Goal: Transaction & Acquisition: Purchase product/service

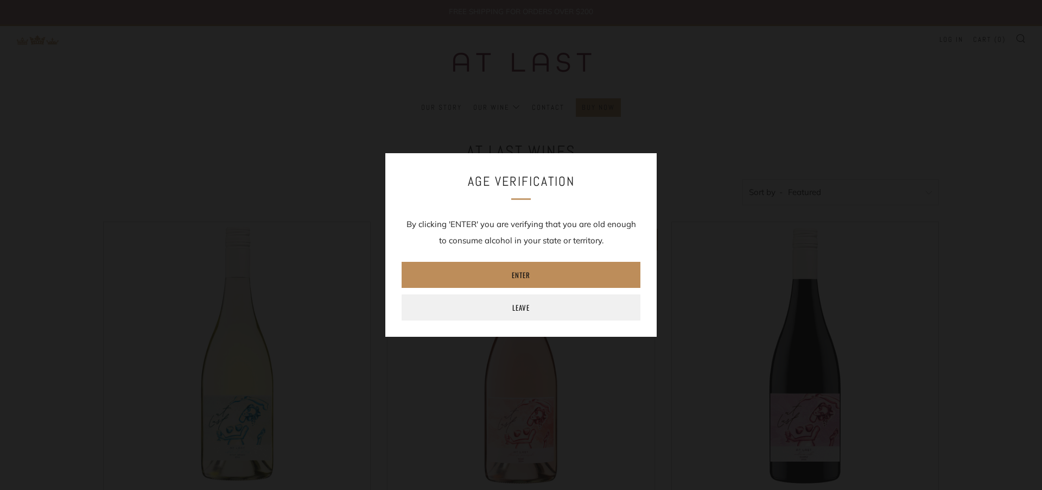
click at [481, 276] on link "Enter" at bounding box center [521, 275] width 239 height 26
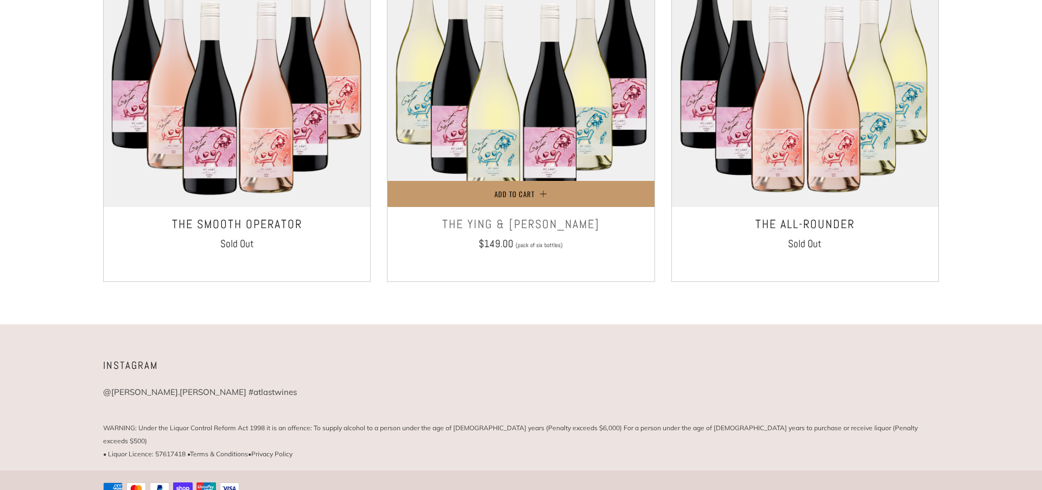
scroll to position [1009, 0]
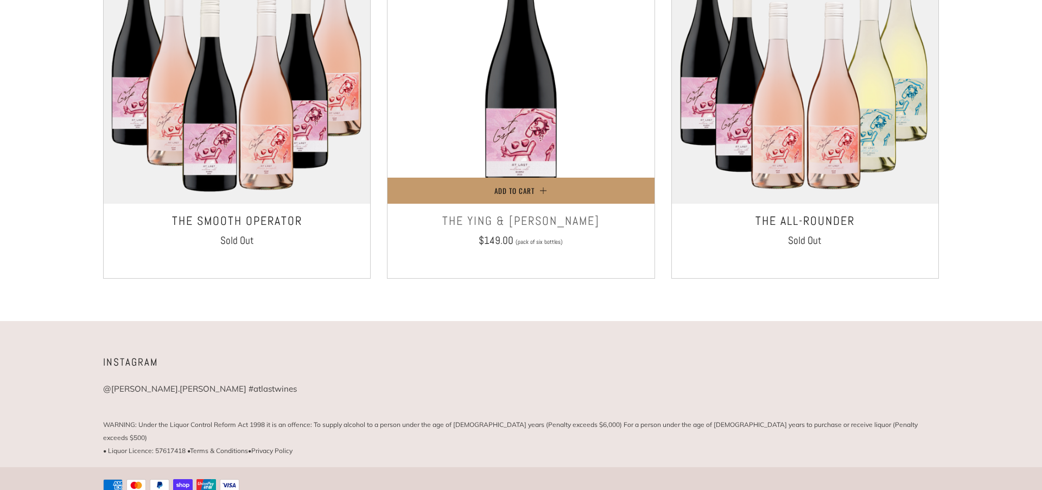
click at [498, 170] on img at bounding box center [521, 70] width 267 height 267
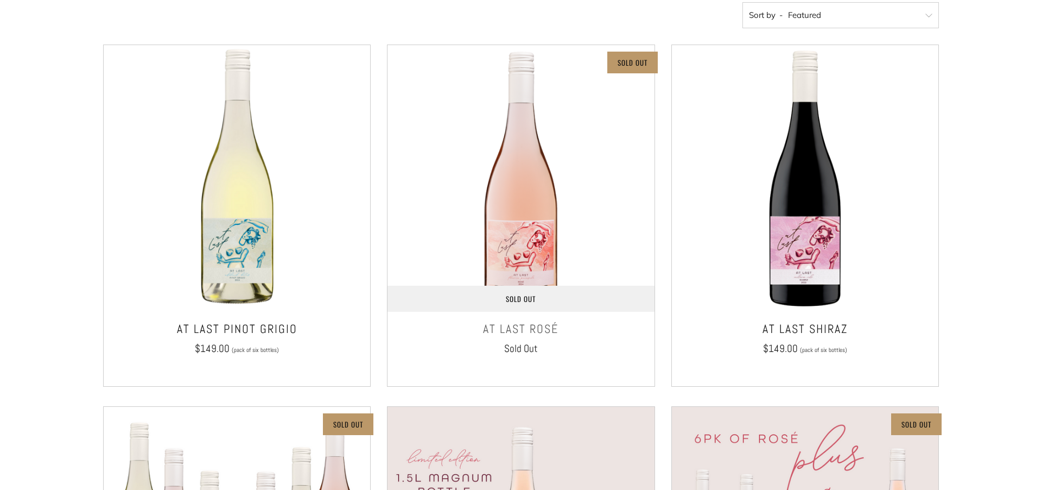
scroll to position [174, 0]
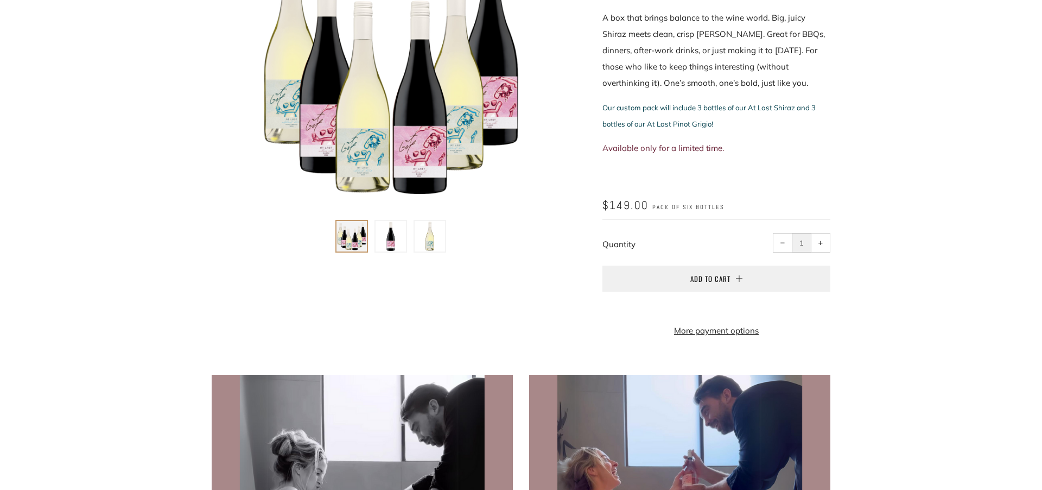
scroll to position [205, 0]
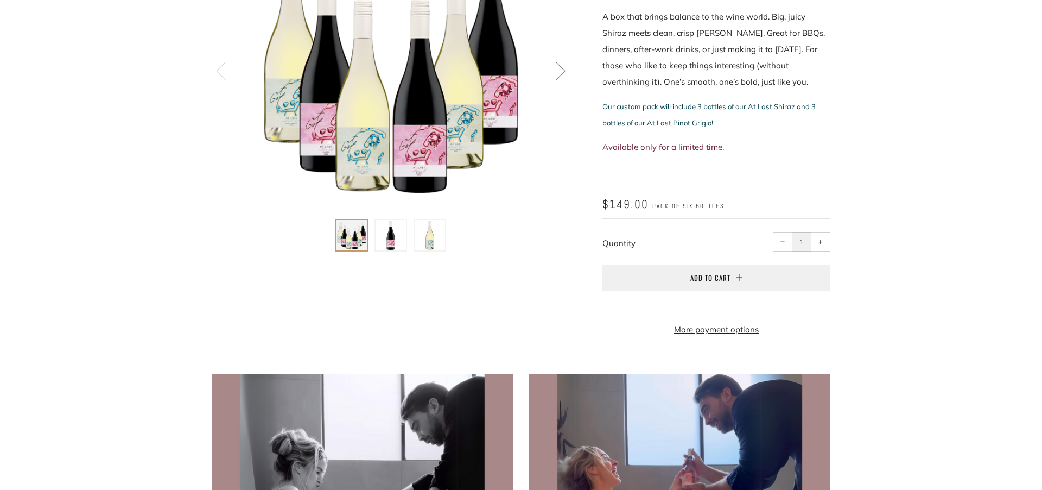
click at [386, 240] on img at bounding box center [391, 235] width 30 height 30
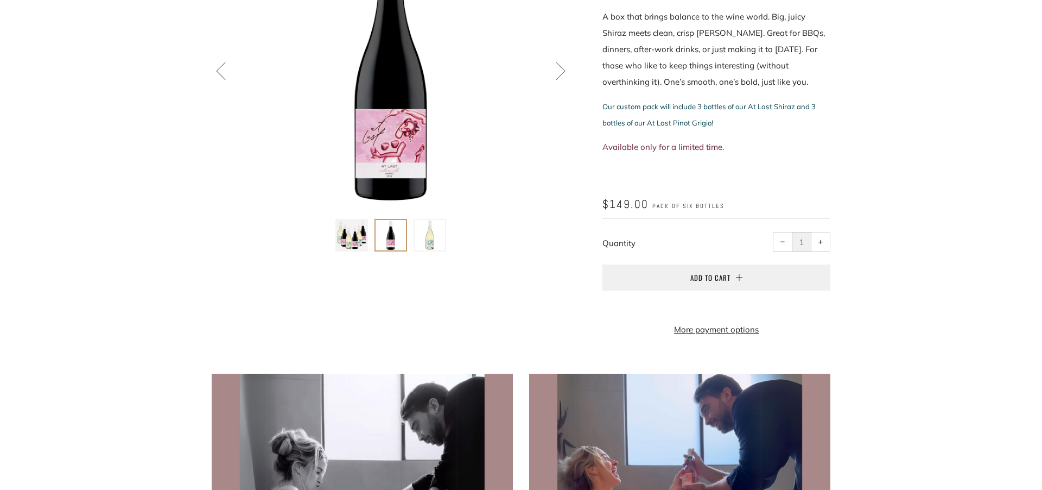
click at [424, 239] on img at bounding box center [430, 235] width 30 height 30
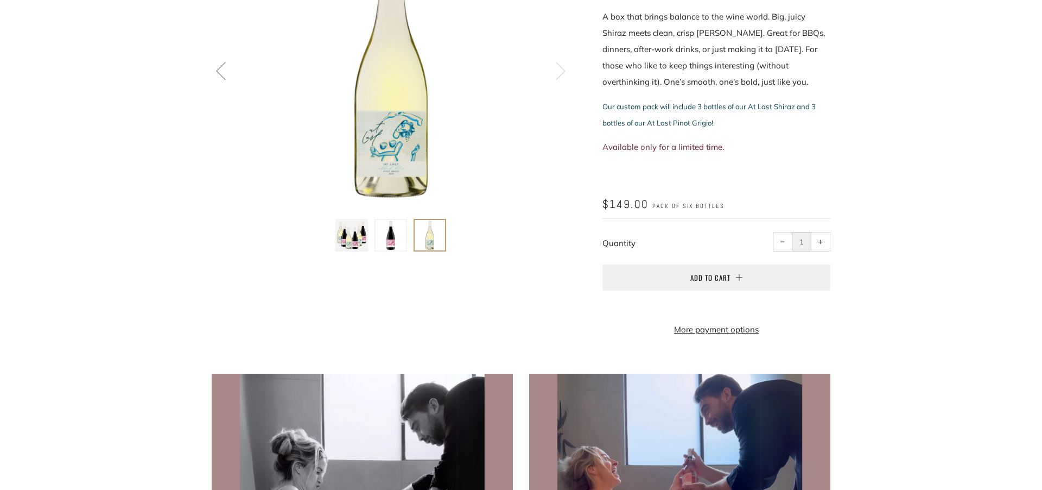
scroll to position [0, 0]
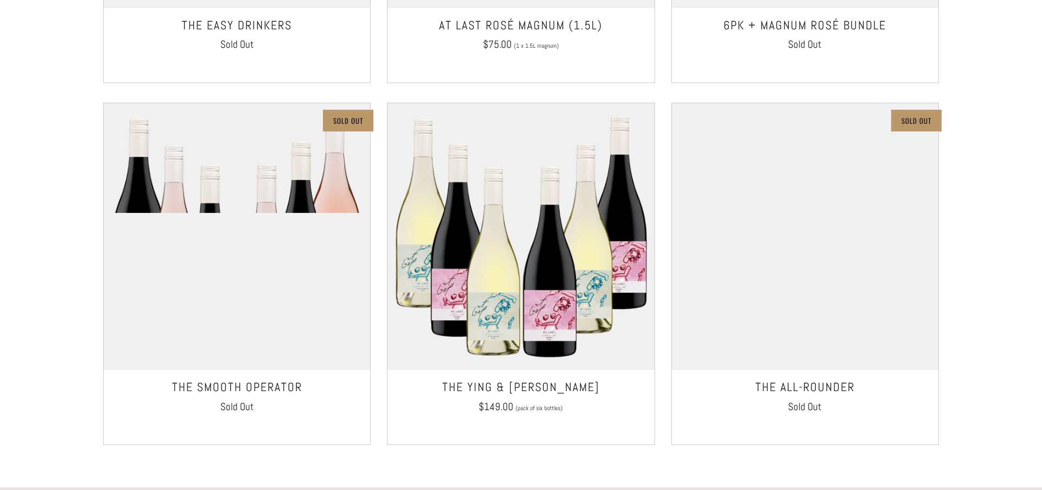
scroll to position [845, 0]
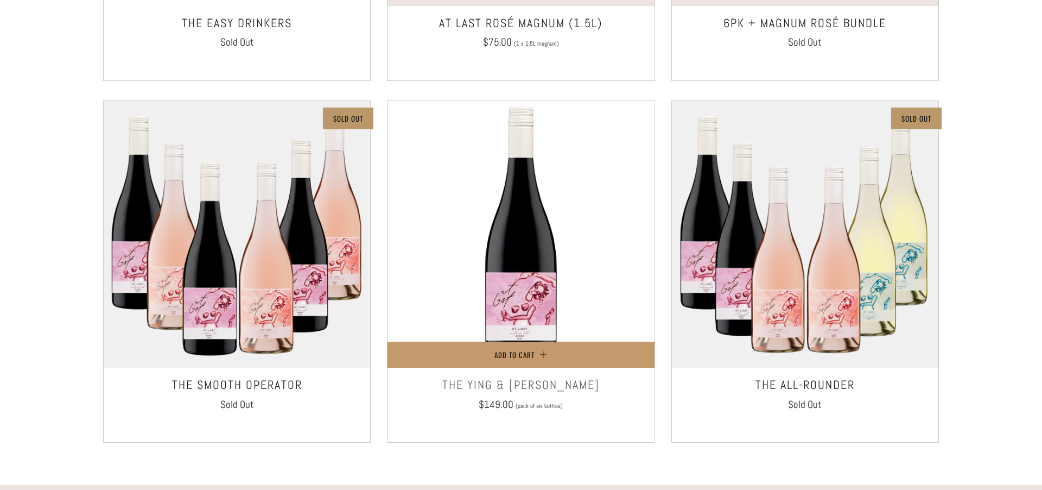
click at [513, 252] on img at bounding box center [521, 234] width 267 height 267
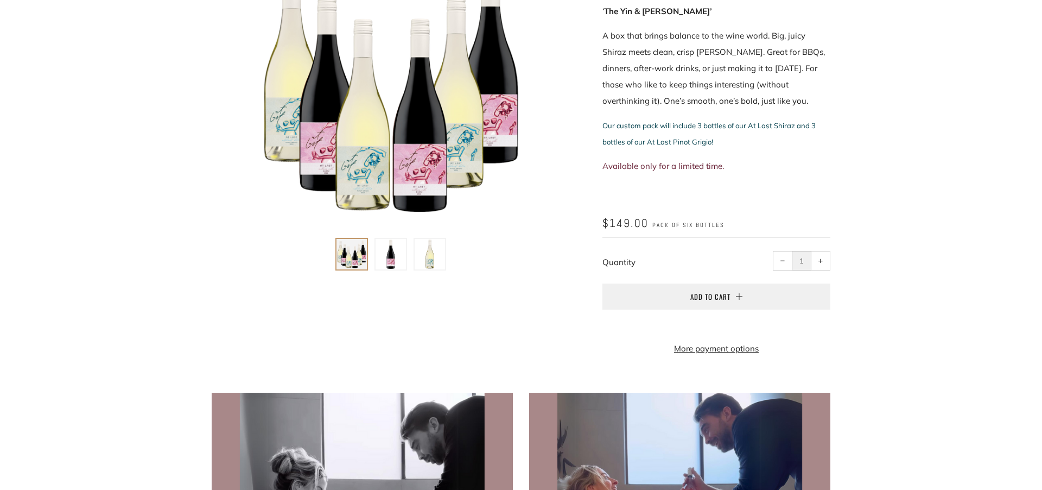
scroll to position [187, 0]
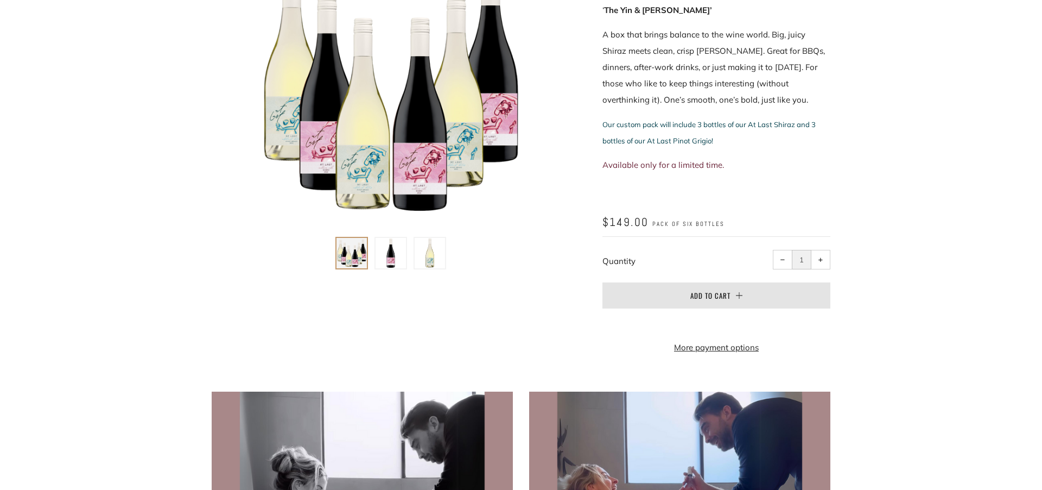
click at [708, 296] on span "Add to Cart" at bounding box center [710, 295] width 40 height 11
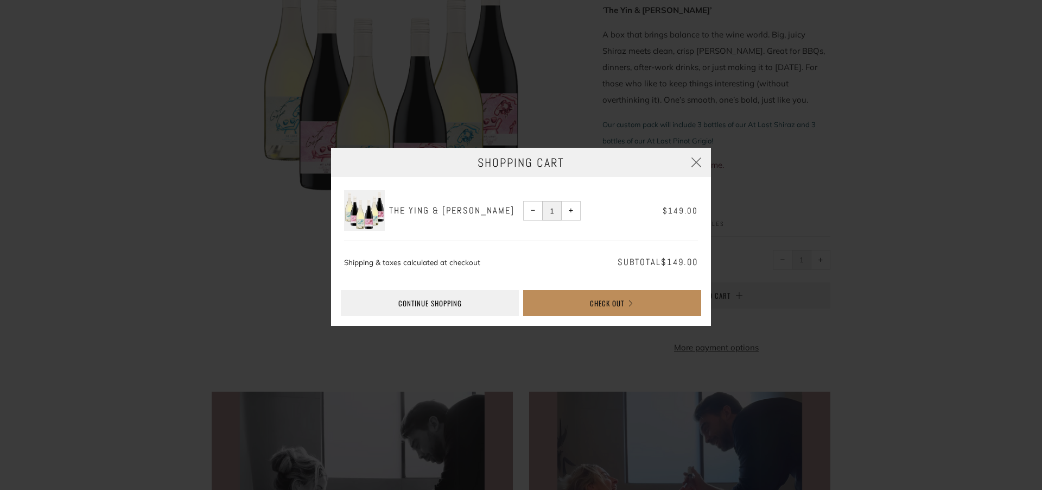
click at [571, 305] on button "Check Out" at bounding box center [612, 303] width 178 height 26
